Goal: Information Seeking & Learning: Learn about a topic

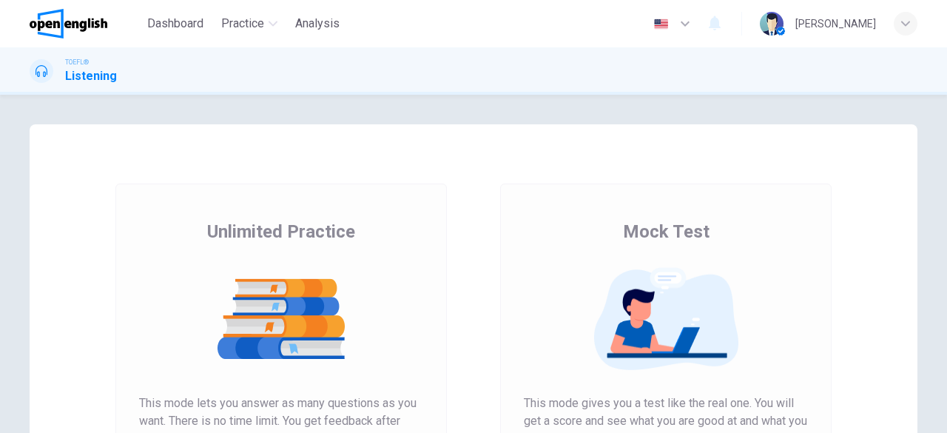
drag, startPoint x: 936, startPoint y: 177, endPoint x: 946, endPoint y: 237, distance: 61.5
click at [946, 237] on div "Unlimited Practice Mock Test Unlimited Practice This mode lets you answer as ma…" at bounding box center [473, 264] width 947 height 338
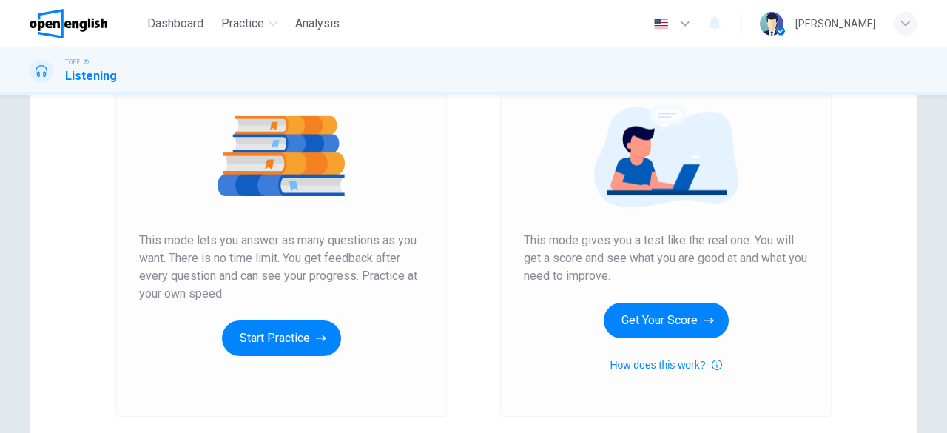
scroll to position [174, 0]
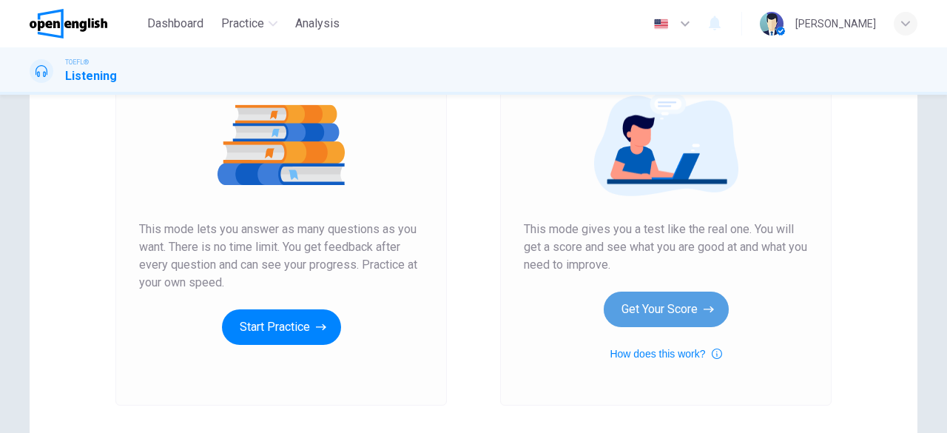
click at [660, 310] on button "Get Your Score" at bounding box center [666, 309] width 125 height 36
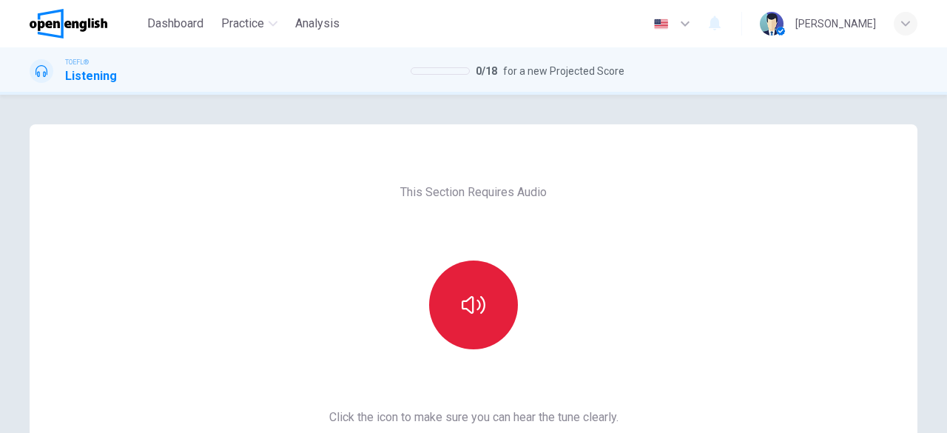
click at [481, 308] on icon "button" at bounding box center [474, 305] width 24 height 24
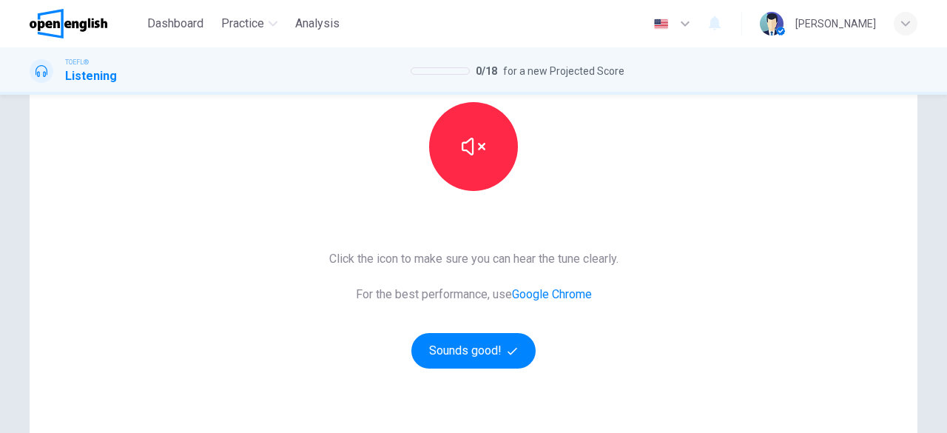
scroll to position [163, 0]
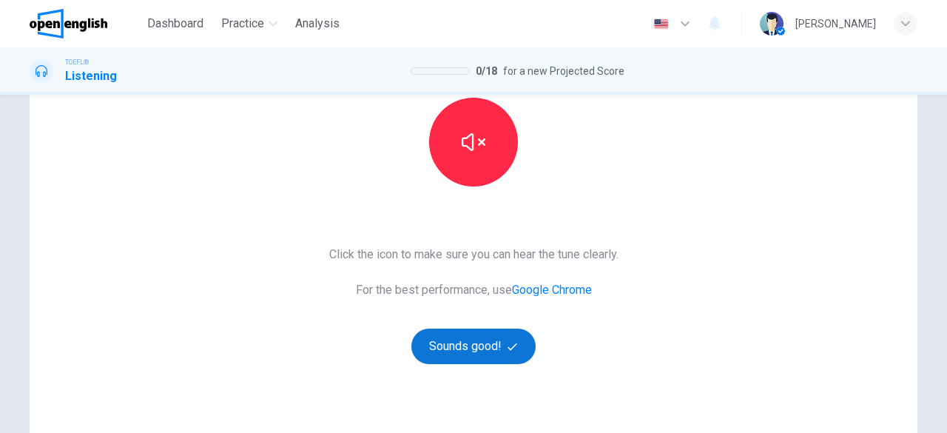
click at [499, 350] on button "Sounds good!" at bounding box center [473, 346] width 124 height 36
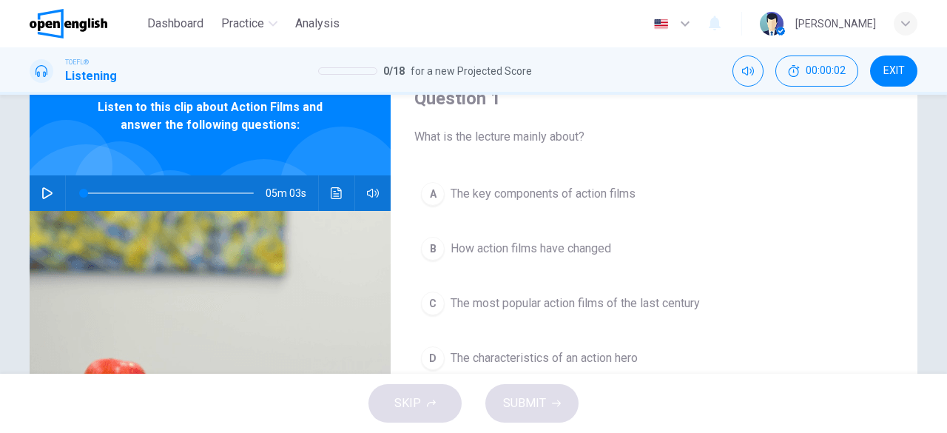
scroll to position [67, 0]
click at [42, 192] on icon "button" at bounding box center [47, 194] width 12 height 12
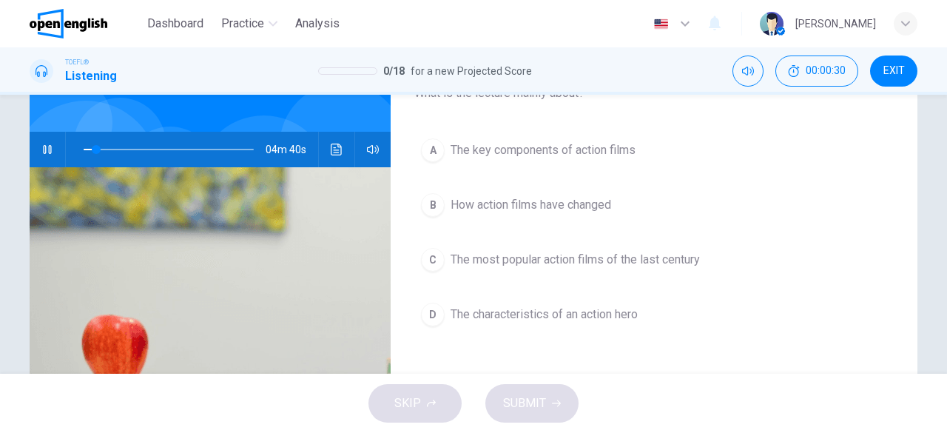
scroll to position [118, 0]
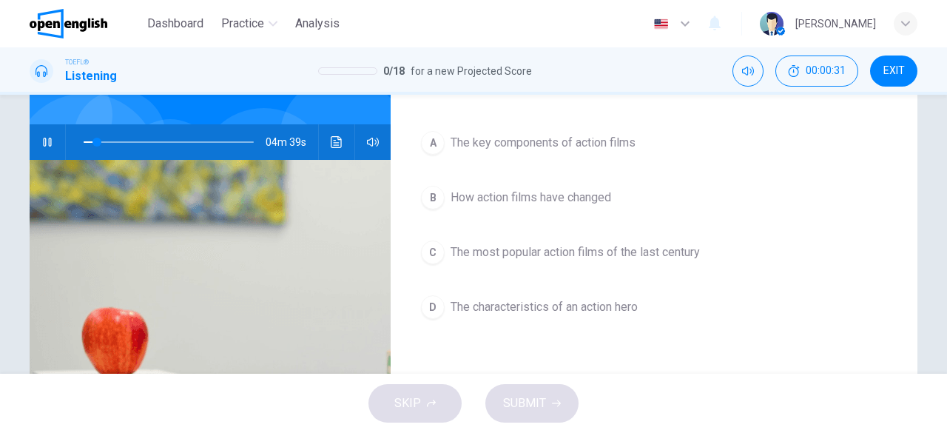
click at [599, 301] on span "The characteristics of an action hero" at bounding box center [543, 307] width 187 height 18
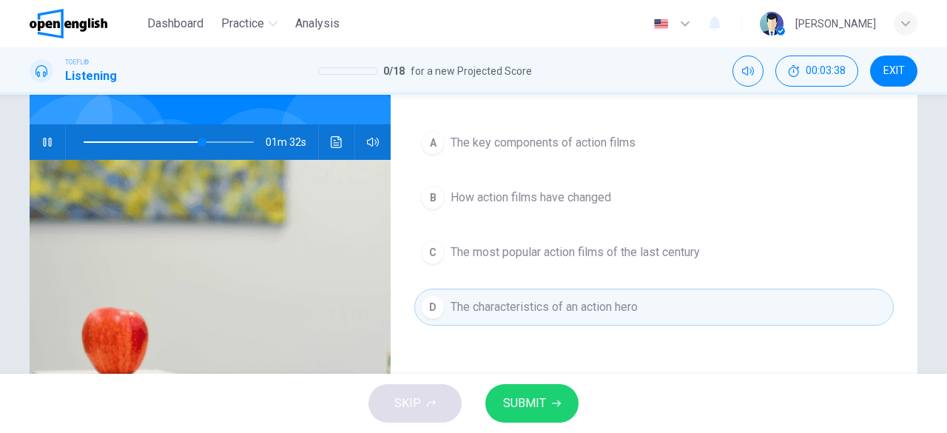
click at [93, 138] on span at bounding box center [169, 142] width 170 height 21
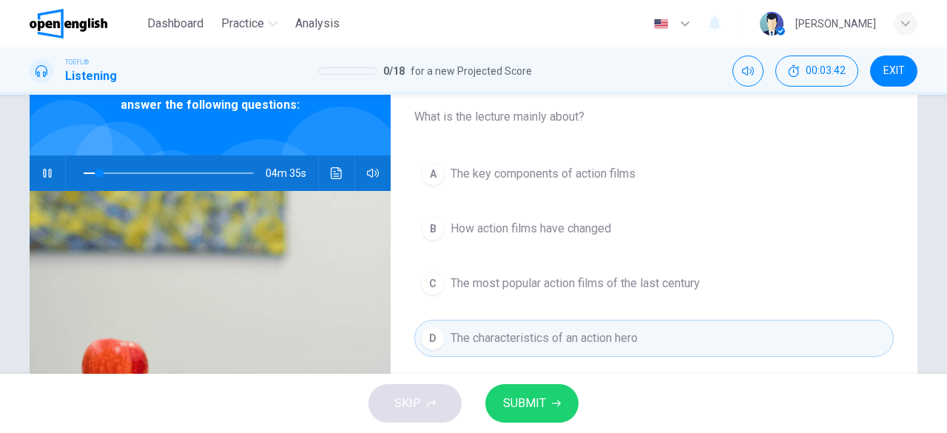
scroll to position [90, 0]
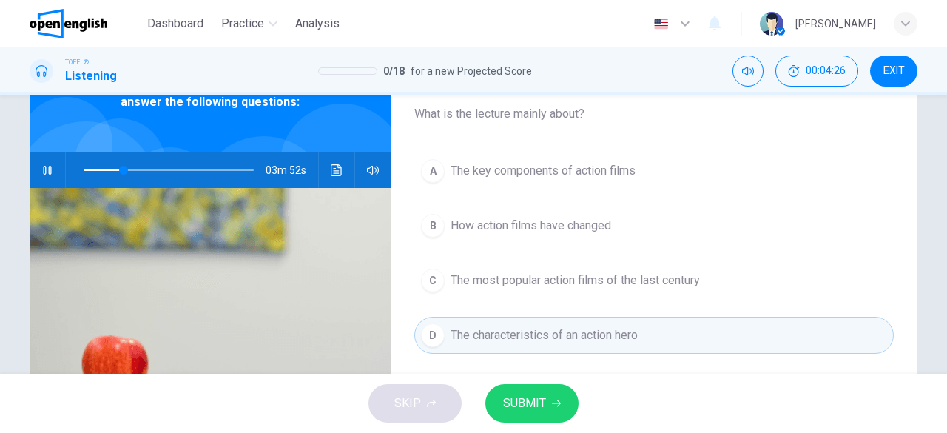
click at [595, 288] on span "The most popular action films of the last century" at bounding box center [574, 280] width 249 height 18
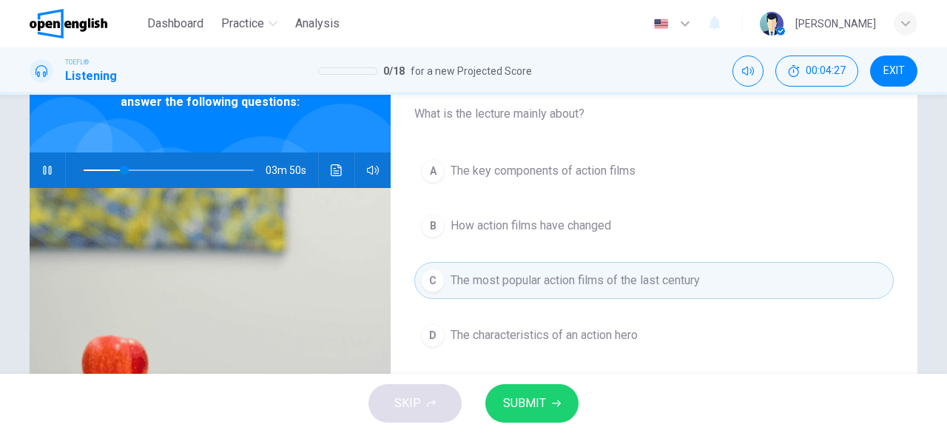
click at [548, 399] on button "SUBMIT" at bounding box center [531, 403] width 93 height 38
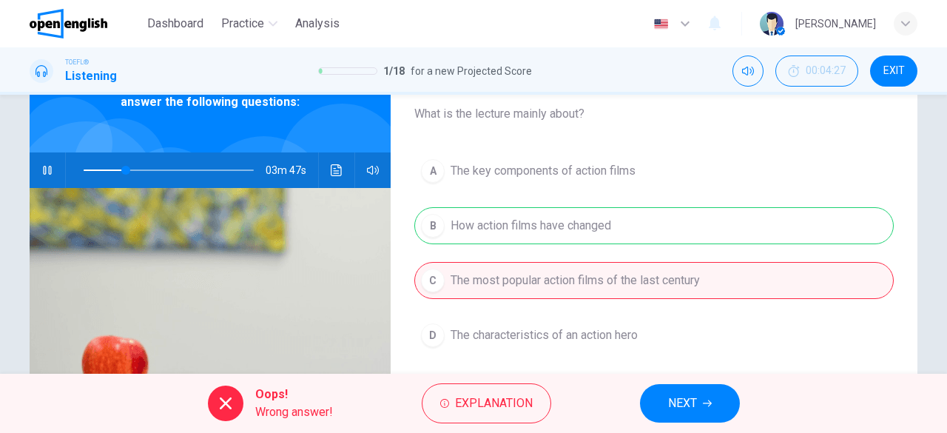
click at [709, 402] on icon "button" at bounding box center [707, 403] width 9 height 9
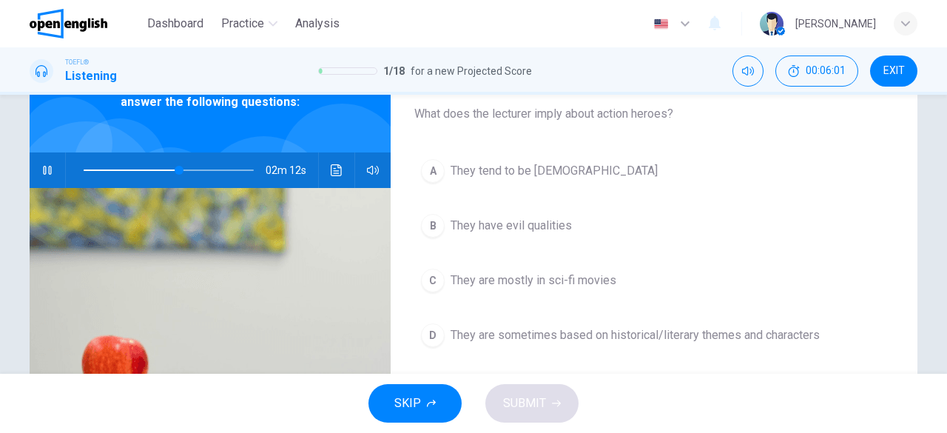
click at [585, 332] on span "They are sometimes based on historical/literary themes and characters" at bounding box center [634, 335] width 369 height 18
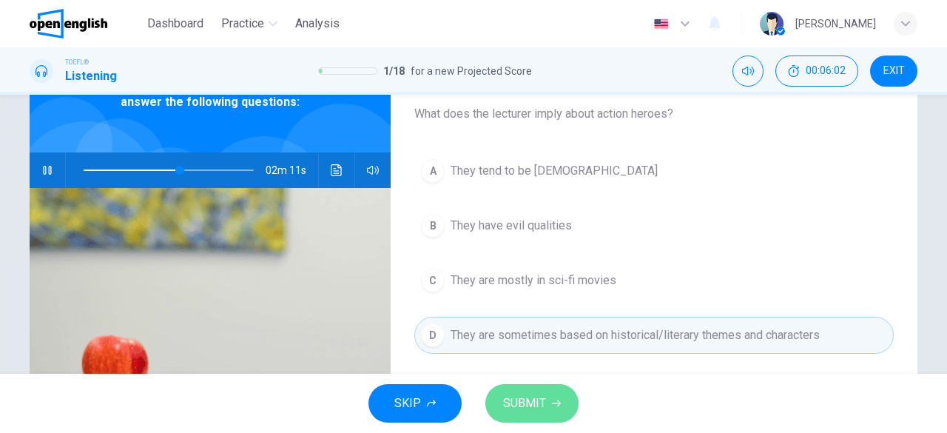
click at [523, 400] on span "SUBMIT" at bounding box center [524, 403] width 43 height 21
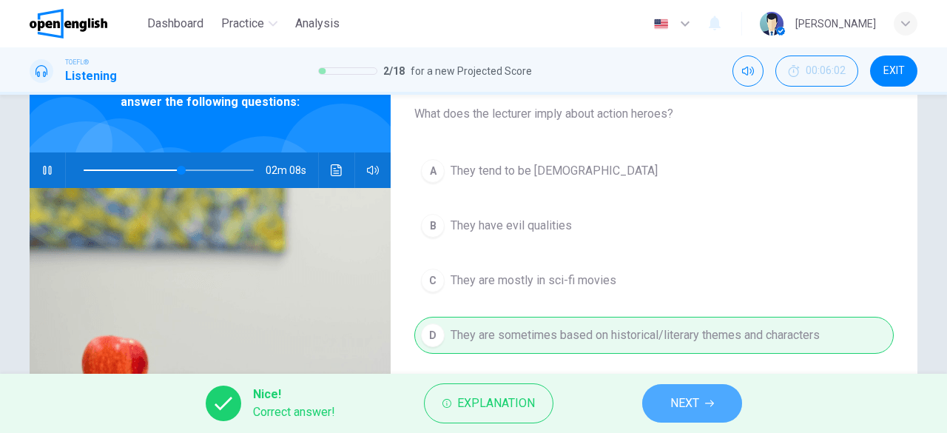
click at [706, 403] on icon "button" at bounding box center [709, 403] width 9 height 7
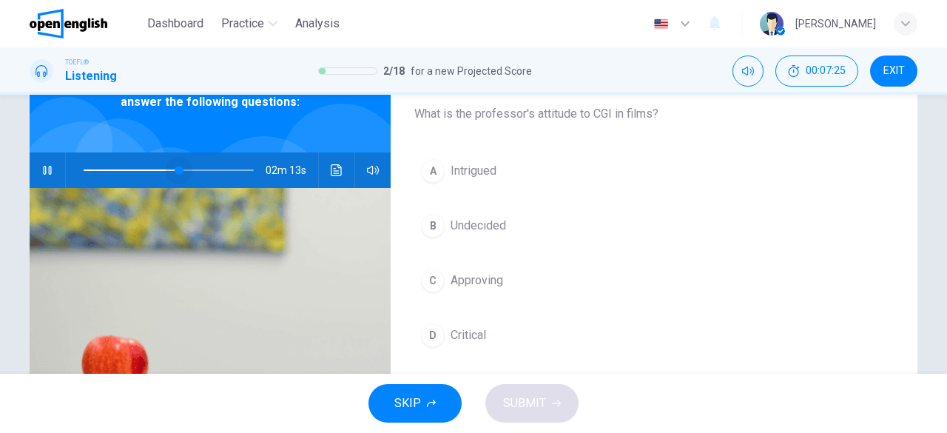
click at [175, 163] on span at bounding box center [169, 170] width 170 height 21
click at [487, 162] on span "Intrigued" at bounding box center [473, 171] width 46 height 18
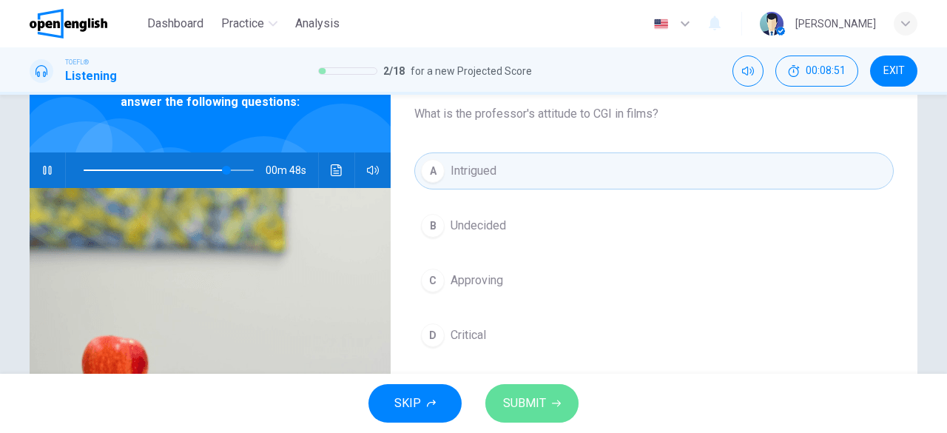
click at [534, 399] on span "SUBMIT" at bounding box center [524, 403] width 43 height 21
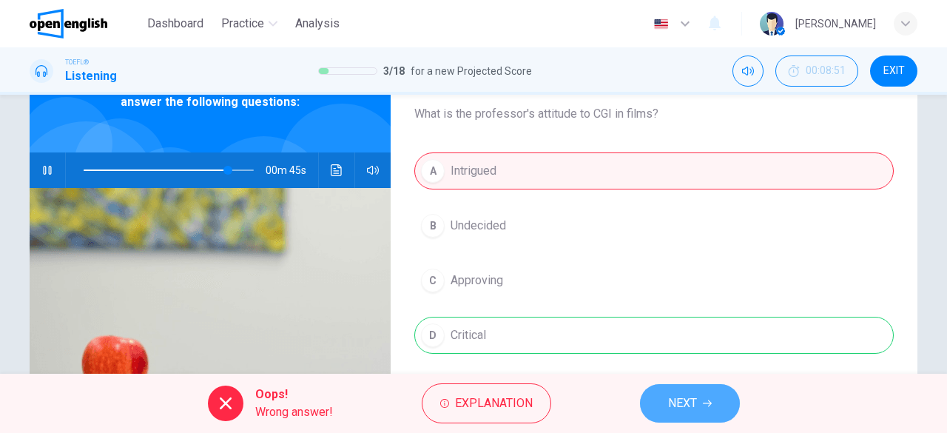
click at [712, 412] on button "NEXT" at bounding box center [690, 403] width 100 height 38
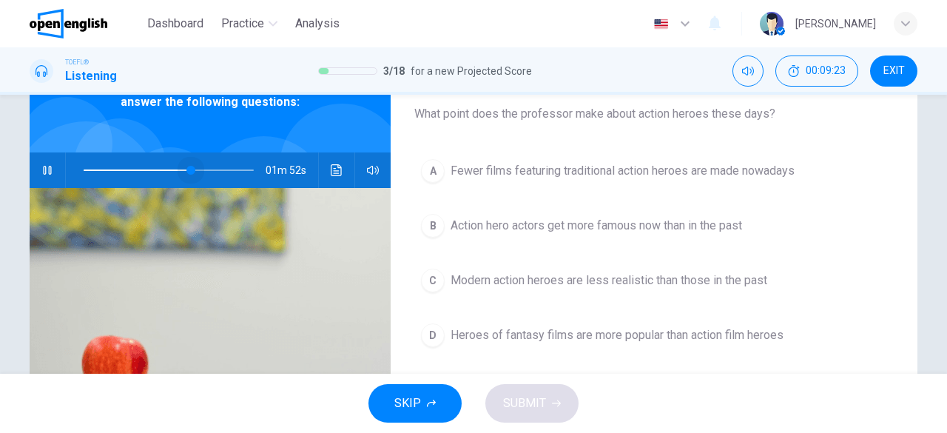
click at [188, 175] on span at bounding box center [169, 170] width 170 height 21
click at [768, 348] on button "D Heroes of fantasy films are more popular than action film heroes" at bounding box center [653, 335] width 479 height 37
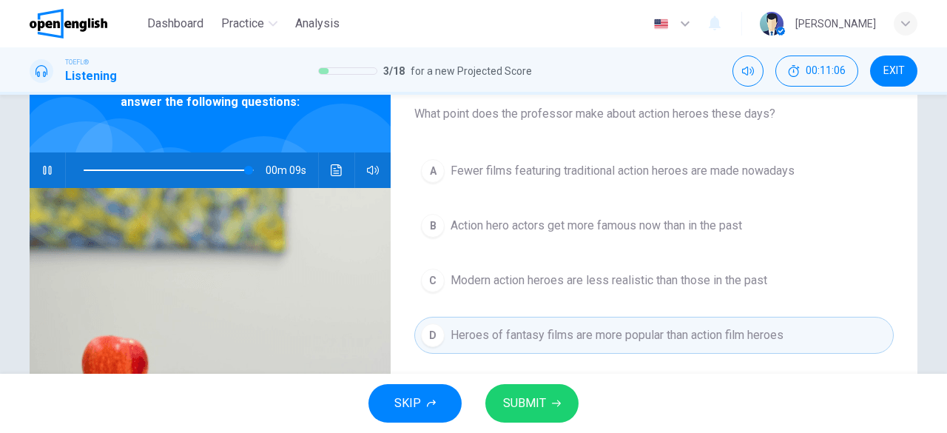
click at [169, 169] on span at bounding box center [169, 170] width 170 height 21
click at [538, 403] on span "SUBMIT" at bounding box center [524, 403] width 43 height 21
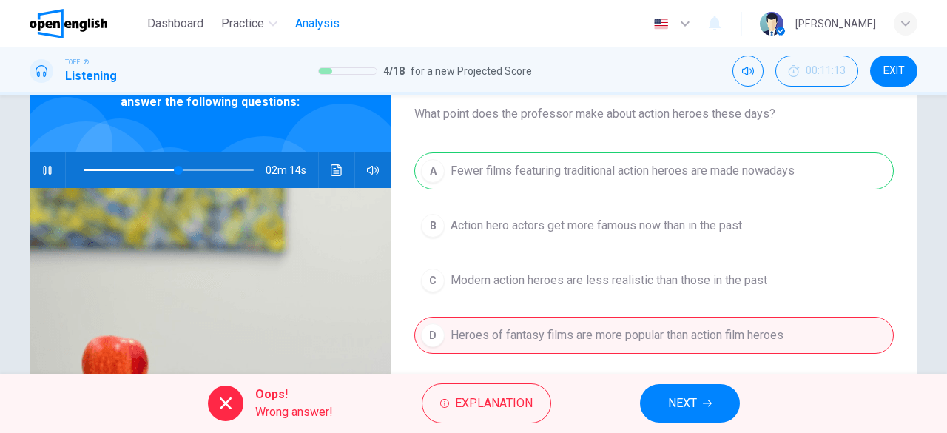
type input "**"
click at [322, 20] on span "Analysis" at bounding box center [317, 24] width 44 height 18
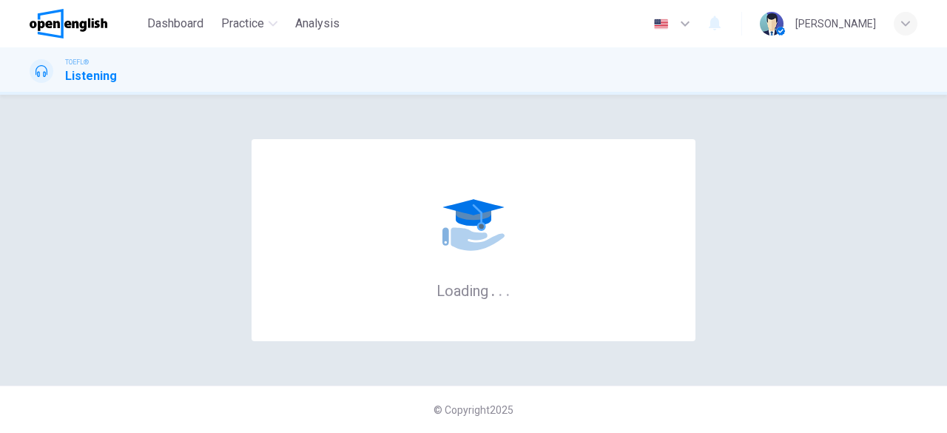
scroll to position [0, 0]
